Goal: Task Accomplishment & Management: Use online tool/utility

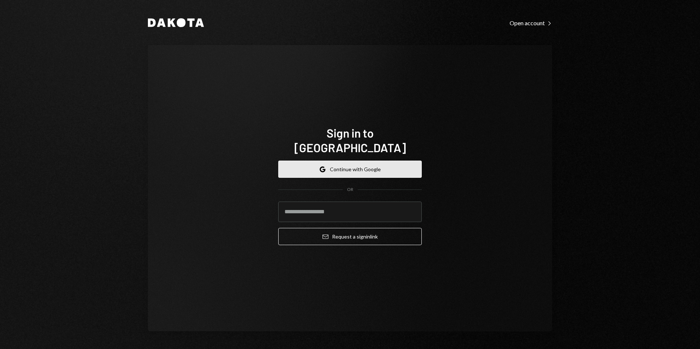
click at [333, 161] on button "Google Continue with Google" at bounding box center [349, 169] width 143 height 17
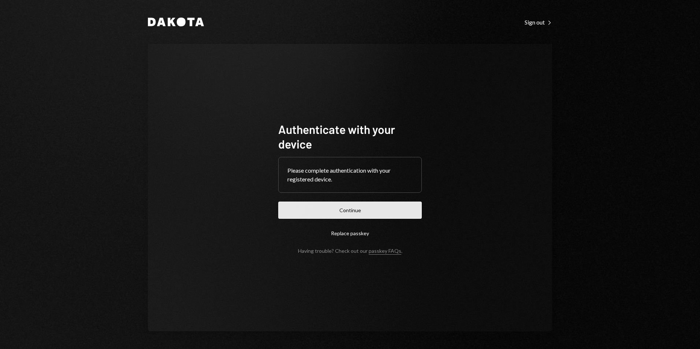
click at [367, 215] on button "Continue" at bounding box center [349, 210] width 143 height 17
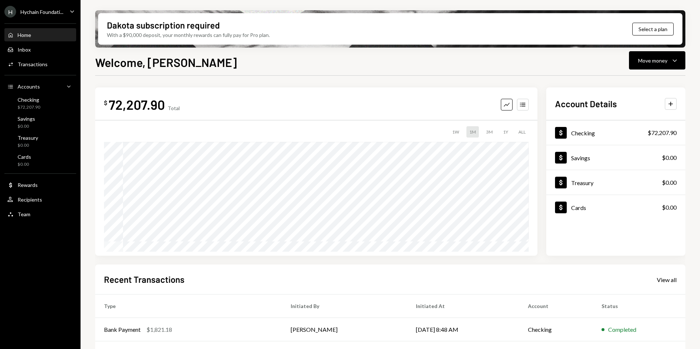
click at [50, 7] on div "H Hychain Foundati..." at bounding box center [33, 12] width 59 height 12
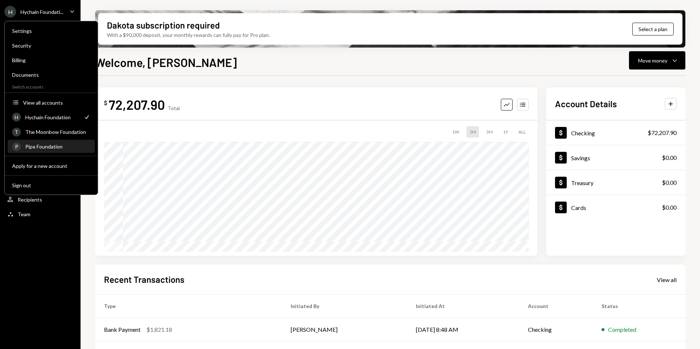
click at [51, 149] on div "Pipe Foundation" at bounding box center [57, 146] width 65 height 6
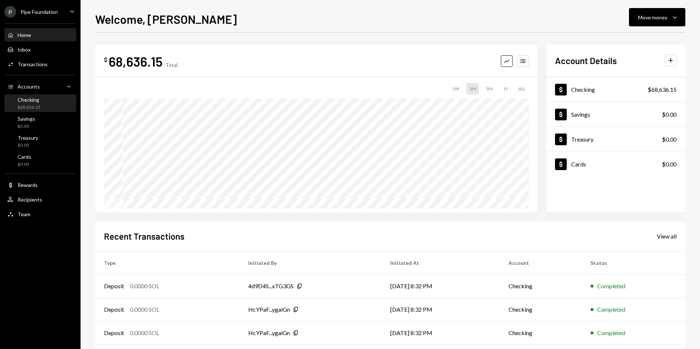
click at [59, 107] on div "Checking $68,636.15" at bounding box center [40, 104] width 66 height 14
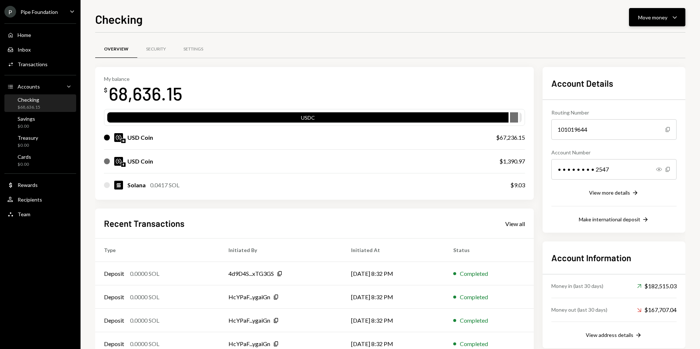
click at [642, 19] on div "Move money" at bounding box center [652, 18] width 29 height 8
click at [649, 69] on div "Deposit" at bounding box center [650, 72] width 53 height 8
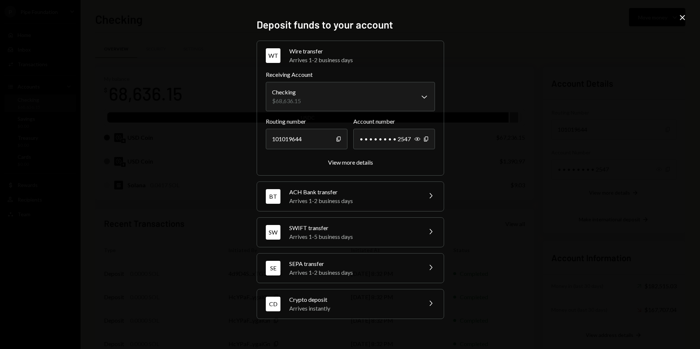
click at [326, 296] on div "Crypto deposit" at bounding box center [353, 299] width 128 height 9
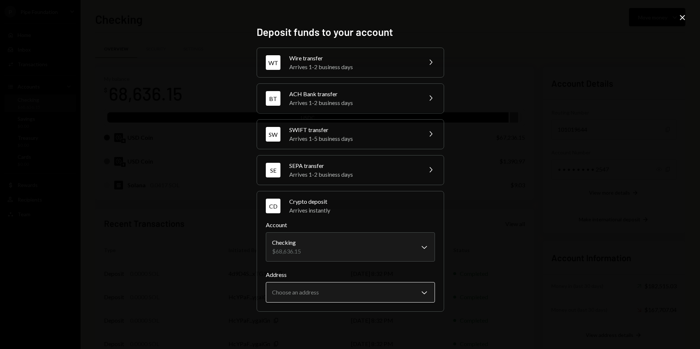
click at [346, 294] on body "P Pipe Foundation Caret Down Home Home Inbox Inbox Activities Transactions Acco…" at bounding box center [350, 174] width 700 height 349
select select "**********"
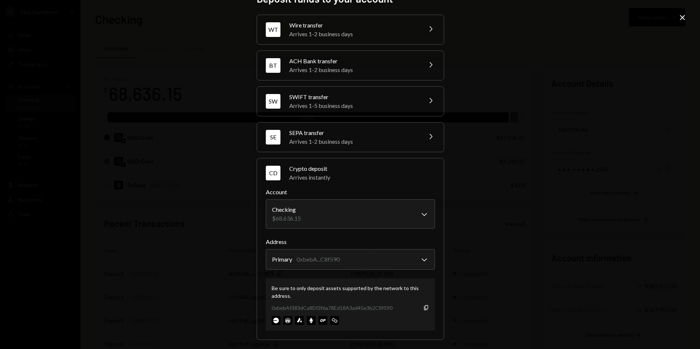
scroll to position [19, 0]
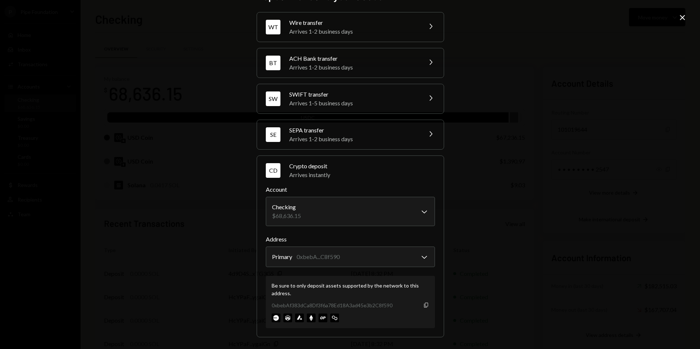
click at [425, 306] on icon "button" at bounding box center [426, 305] width 4 height 5
drag, startPoint x: 681, startPoint y: 19, endPoint x: 571, endPoint y: 99, distance: 136.5
click at [681, 19] on icon at bounding box center [682, 17] width 5 height 5
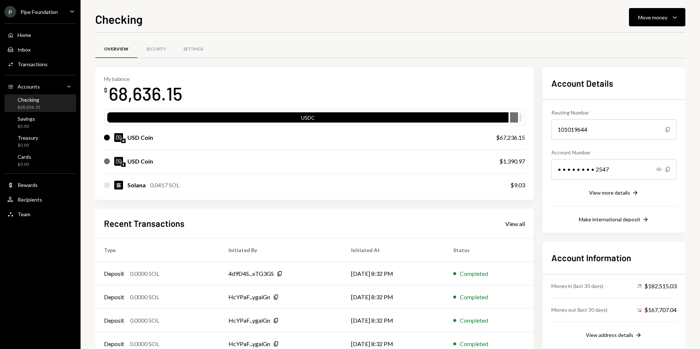
click at [667, 30] on div "Checking Move money Caret Down Overview Security Settings My balance $ 68,636.1…" at bounding box center [390, 179] width 590 height 339
click at [656, 20] on div "Move money" at bounding box center [652, 18] width 29 height 8
click at [639, 70] on div "Deposit" at bounding box center [650, 72] width 53 height 8
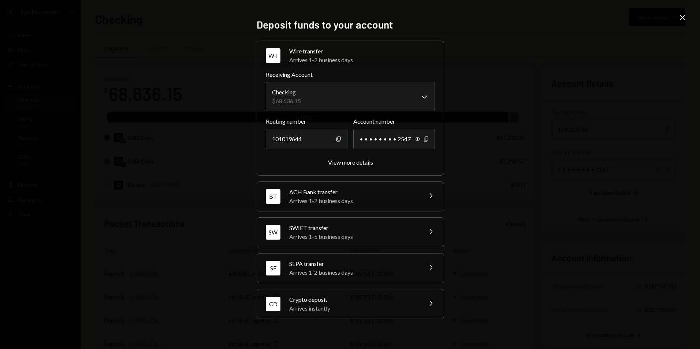
click at [356, 311] on div "Arrives instantly" at bounding box center [353, 308] width 128 height 9
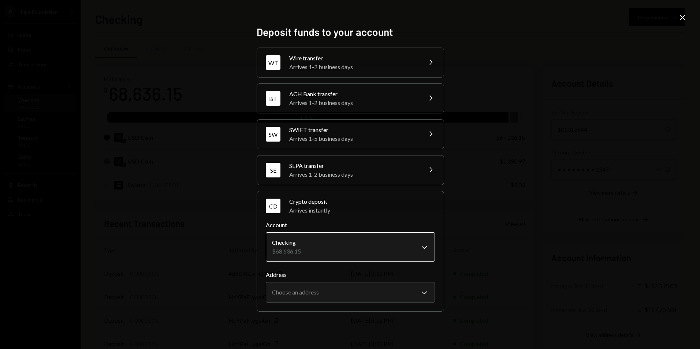
click at [359, 250] on body "P Pipe Foundation Caret Down Home Home Inbox Inbox Activities Transactions Acco…" at bounding box center [350, 174] width 700 height 349
click at [332, 295] on body "P Pipe Foundation Caret Down Home Home Inbox Inbox Activities Transactions Acco…" at bounding box center [350, 174] width 700 height 349
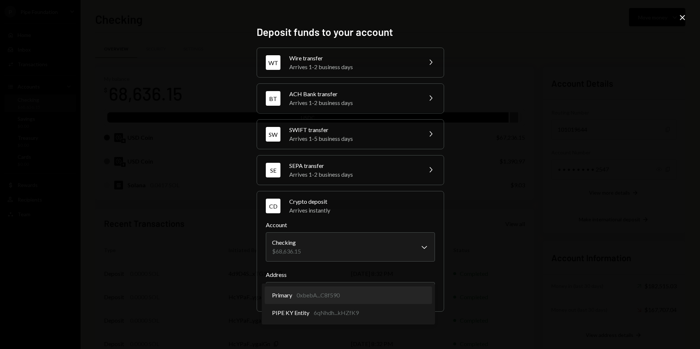
select select "**********"
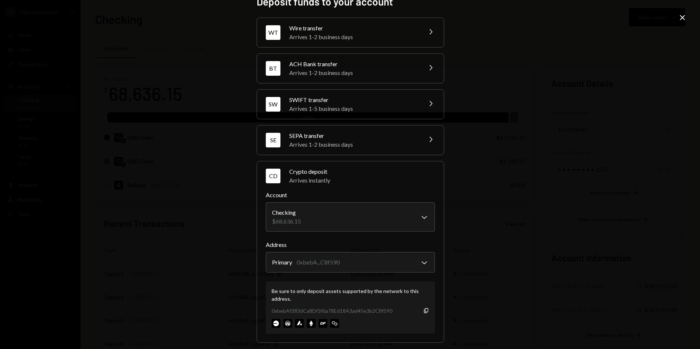
scroll to position [19, 0]
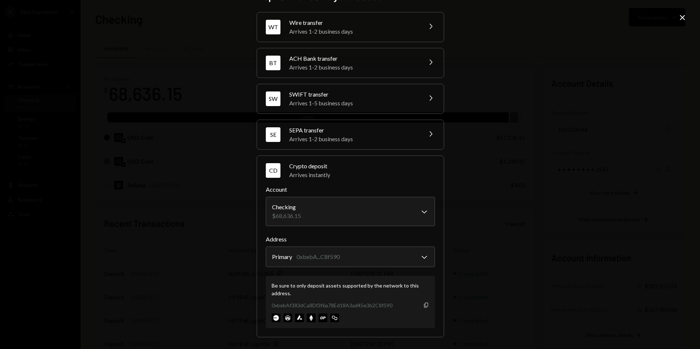
click at [424, 302] on icon "Copy" at bounding box center [426, 305] width 6 height 6
drag, startPoint x: 684, startPoint y: 18, endPoint x: 594, endPoint y: 50, distance: 95.8
click at [684, 18] on icon "Close" at bounding box center [682, 17] width 9 height 9
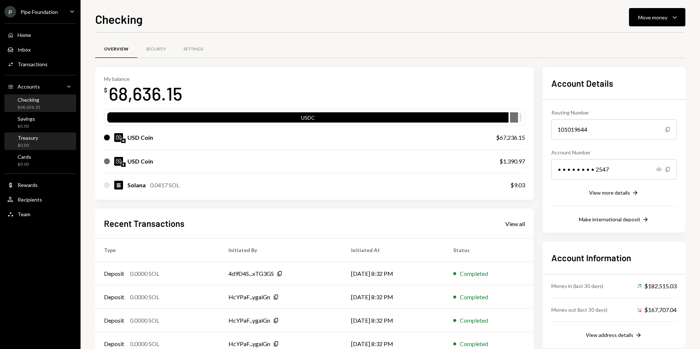
click at [32, 145] on div "$0.00" at bounding box center [28, 145] width 20 height 6
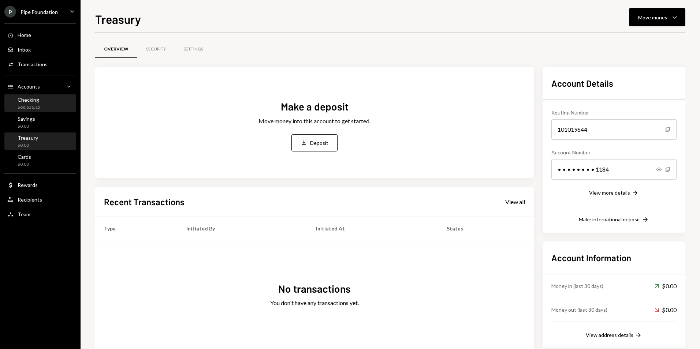
click at [53, 103] on div "Checking $68,636.15" at bounding box center [40, 104] width 66 height 14
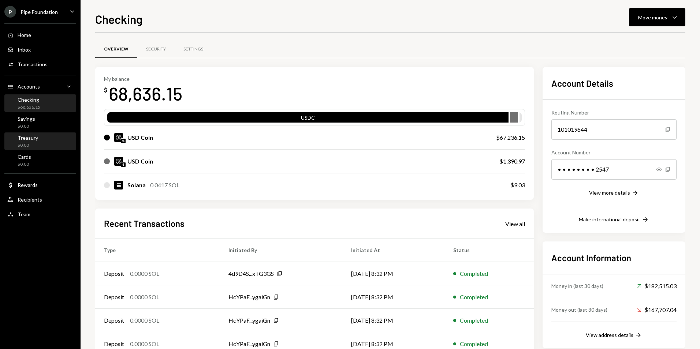
click at [50, 137] on div "Treasury $0.00" at bounding box center [40, 142] width 66 height 14
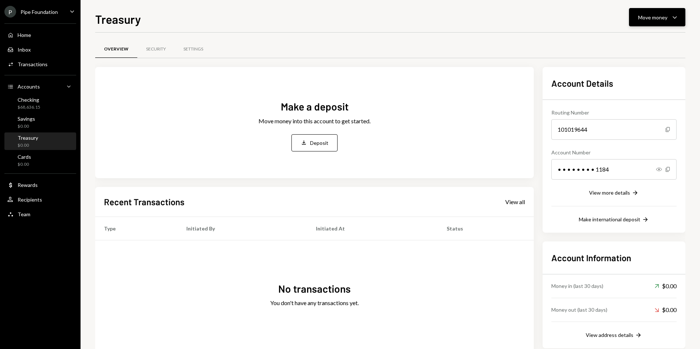
click at [646, 17] on div "Move money" at bounding box center [652, 18] width 29 height 8
click at [644, 73] on div "Deposit" at bounding box center [650, 72] width 53 height 8
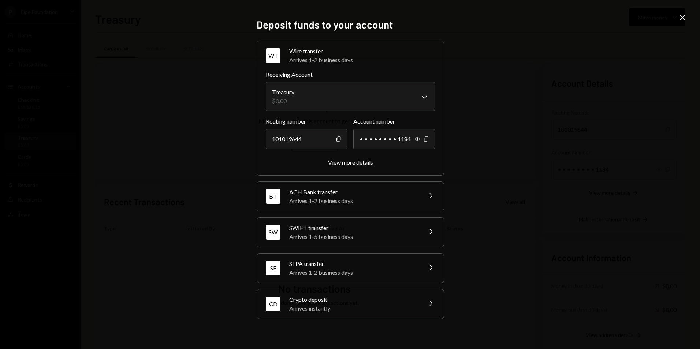
click at [355, 309] on div "Arrives instantly" at bounding box center [353, 308] width 128 height 9
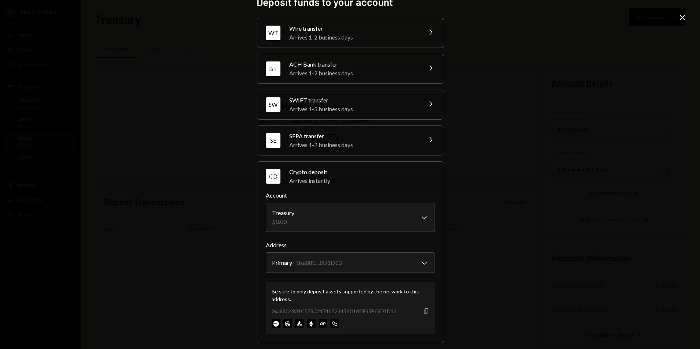
scroll to position [19, 0]
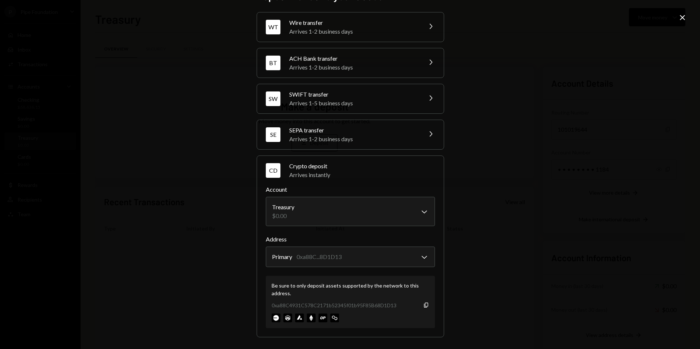
click at [684, 20] on icon "Close" at bounding box center [682, 17] width 9 height 9
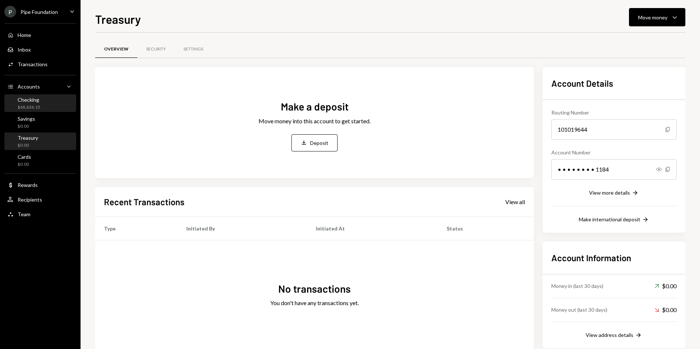
click at [43, 109] on div "Checking $68,636.15" at bounding box center [40, 104] width 66 height 14
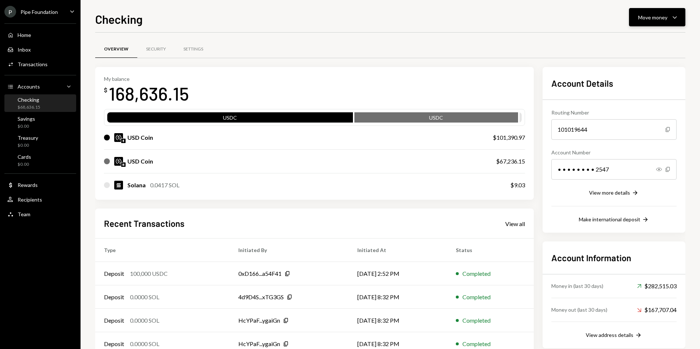
click at [657, 19] on div "Move money" at bounding box center [652, 18] width 29 height 8
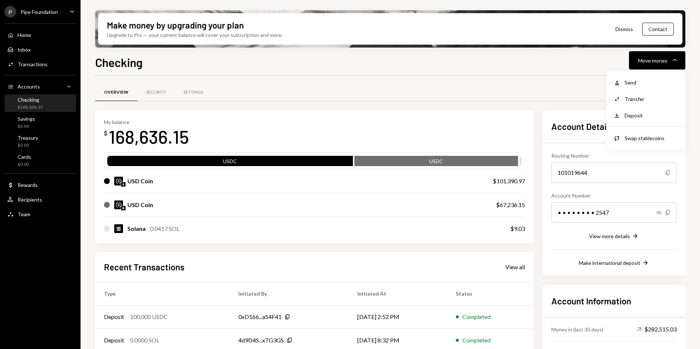
click at [529, 78] on div "Overview Security Settings My balance $ 168,636.15 USDC USDC USD Coin $101,390.…" at bounding box center [390, 256] width 590 height 361
click at [657, 55] on button "Move money Caret Down" at bounding box center [657, 60] width 56 height 18
click at [651, 101] on div "Transfer" at bounding box center [650, 99] width 53 height 8
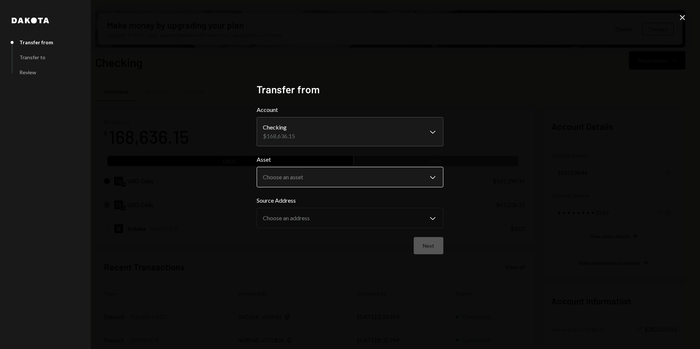
click at [304, 180] on body "P Pipe Foundation Caret Down Home Home Inbox Inbox Activities Transactions Acco…" at bounding box center [350, 174] width 700 height 349
select select "****"
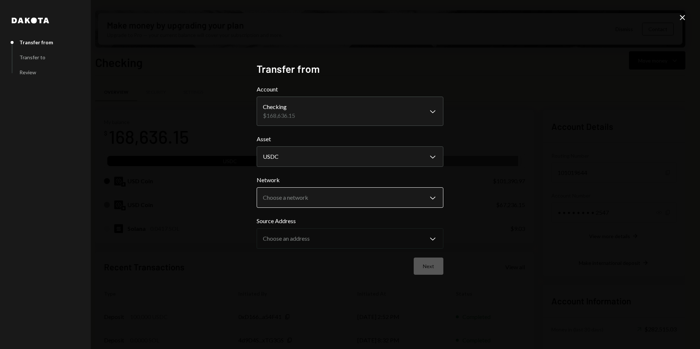
click at [312, 196] on body "P Pipe Foundation Caret Down Home Home Inbox Inbox Activities Transactions Acco…" at bounding box center [350, 174] width 700 height 349
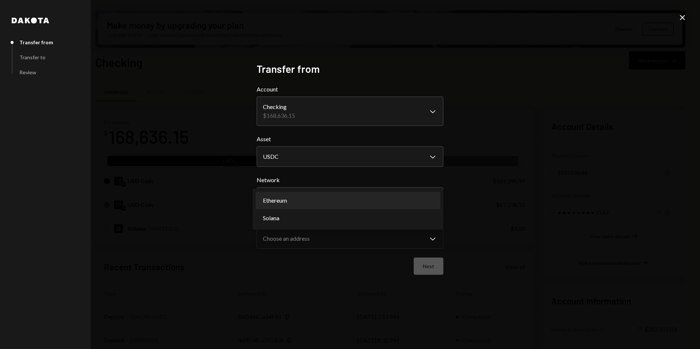
select select "**********"
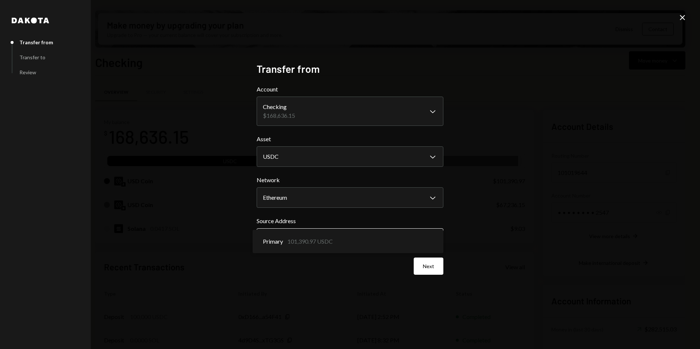
click at [315, 231] on body "P Pipe Foundation Caret Down Home Home Inbox Inbox Activities Transactions Acco…" at bounding box center [350, 174] width 700 height 349
click at [431, 268] on button "Next" at bounding box center [429, 266] width 30 height 17
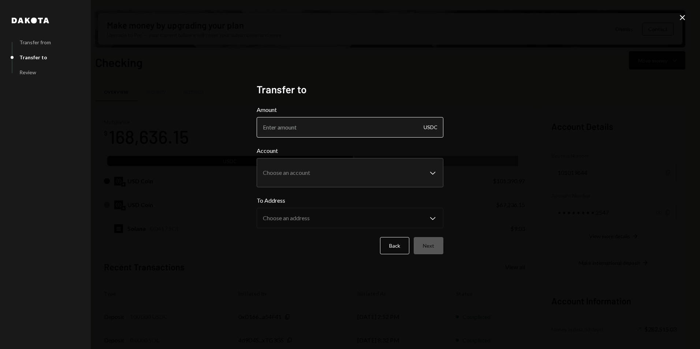
click at [308, 130] on input "Amount" at bounding box center [350, 127] width 187 height 20
click at [312, 173] on body "P Pipe Foundation Caret Down Home Home Inbox Inbox Activities Transactions Acco…" at bounding box center [350, 174] width 700 height 349
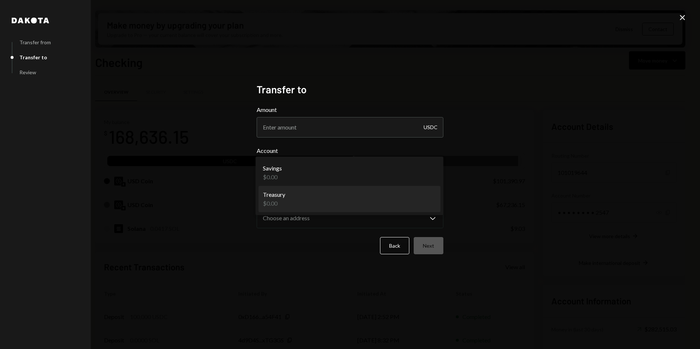
select select "**********"
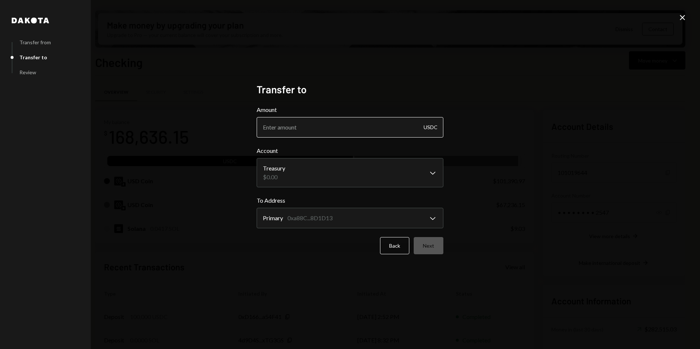
click at [321, 128] on input "Amount" at bounding box center [350, 127] width 187 height 20
type input "100000"
click at [563, 143] on div "**********" at bounding box center [350, 174] width 700 height 349
click at [274, 126] on input "100000" at bounding box center [350, 127] width 187 height 20
click at [433, 242] on button "Next" at bounding box center [429, 245] width 30 height 17
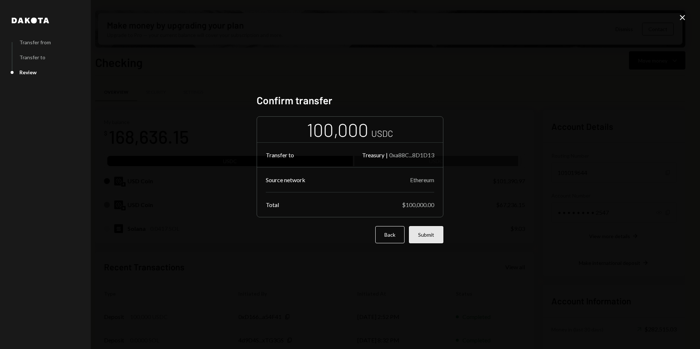
click at [431, 238] on button "Submit" at bounding box center [426, 234] width 34 height 17
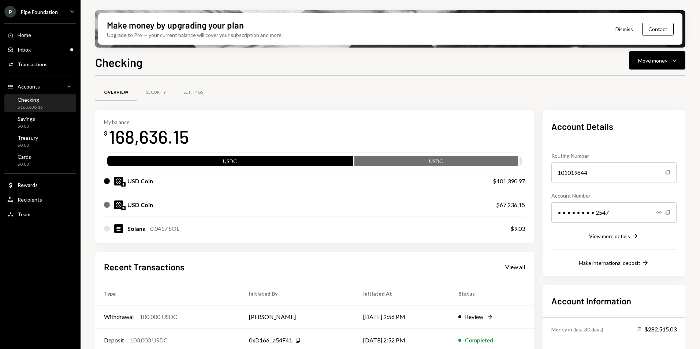
click at [514, 75] on div "Checking Move money Caret Down Overview Security Settings My balance $ 168,636.…" at bounding box center [390, 222] width 590 height 339
click at [36, 13] on div "Pipe Foundation" at bounding box center [38, 12] width 37 height 6
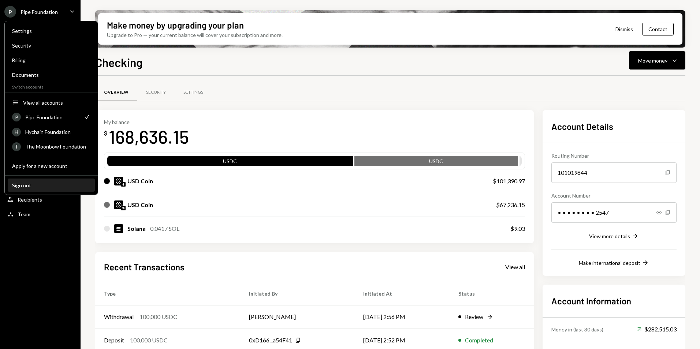
click at [33, 186] on div "Sign out" at bounding box center [51, 185] width 78 height 6
